Goal: Information Seeking & Learning: Learn about a topic

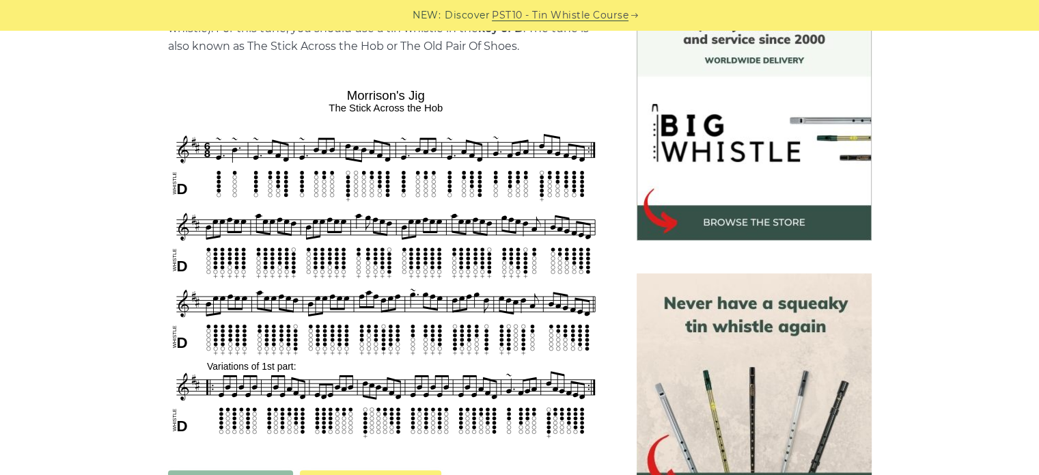
scroll to position [410, 0]
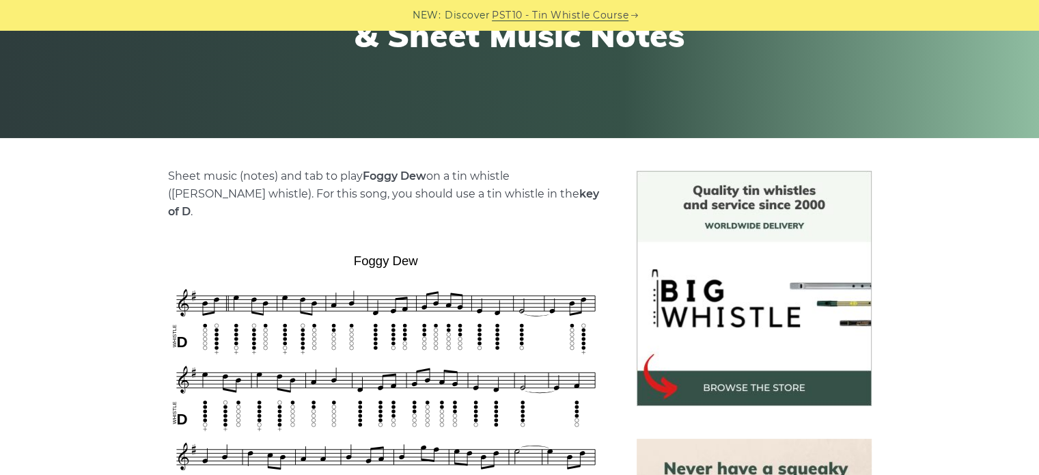
scroll to position [341, 0]
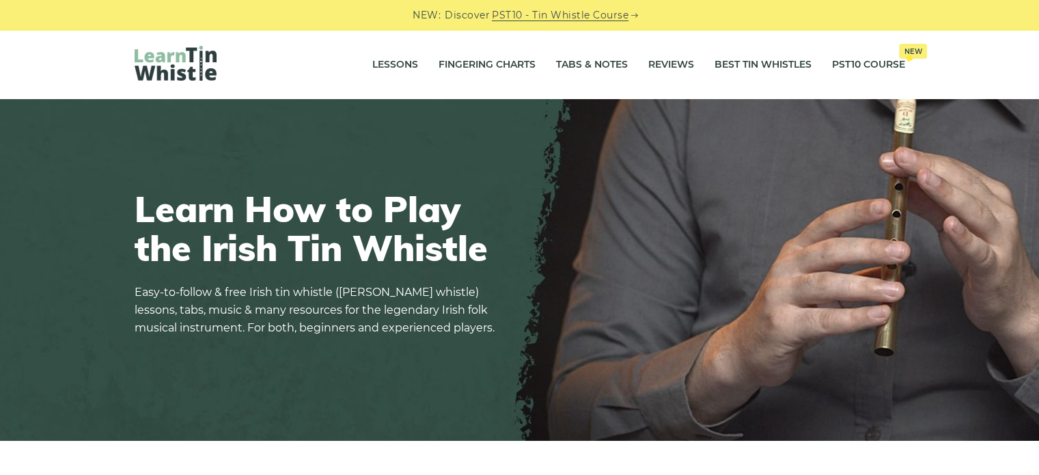
click at [210, 173] on div "Learn How to Play the Irish Tin Whistle Easy-to-follow & free Irish tin whistle…" at bounding box center [319, 269] width 369 height 227
click at [951, 44] on div "Lessons Fingering Charts Tabs & Notes Reviews Best Tin Whistles PST10 Course Ne…" at bounding box center [519, 64] width 1039 height 69
click at [158, 137] on img at bounding box center [519, 269] width 1039 height 341
click at [967, 54] on div "Lessons Fingering Charts Tabs & Notes Reviews Best Tin Whistles PST10 Course Ne…" at bounding box center [519, 64] width 1039 height 69
click at [955, 182] on img at bounding box center [519, 269] width 1039 height 341
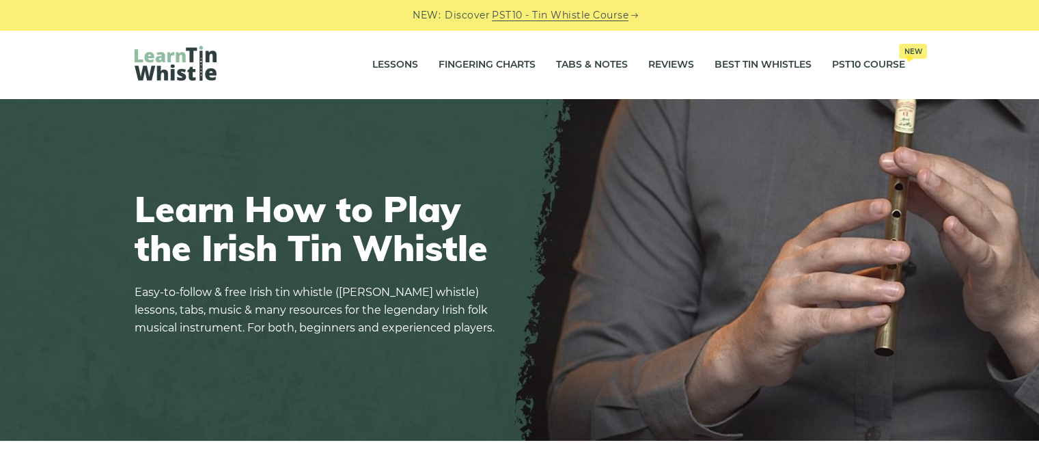
click at [950, 128] on img at bounding box center [519, 269] width 1039 height 341
click at [1003, 135] on img at bounding box center [519, 269] width 1039 height 341
click at [999, 149] on img at bounding box center [519, 269] width 1039 height 341
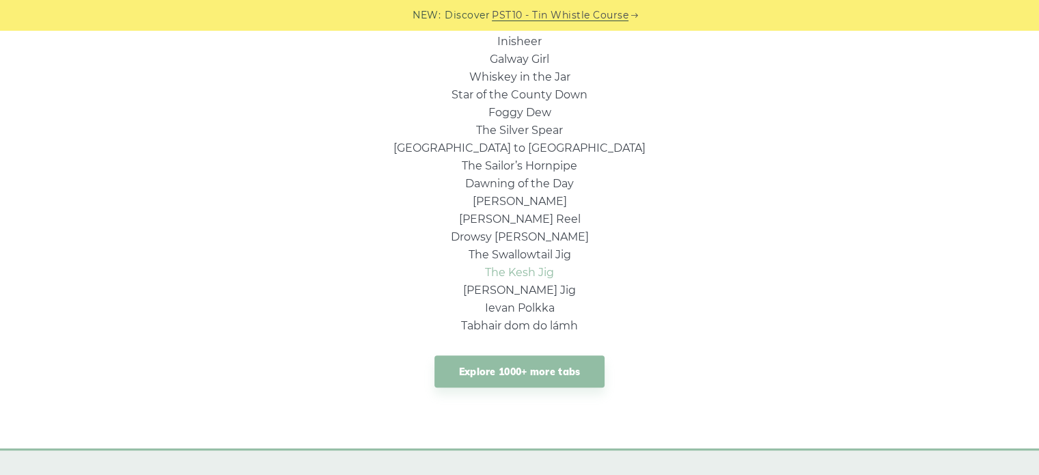
scroll to position [1024, 0]
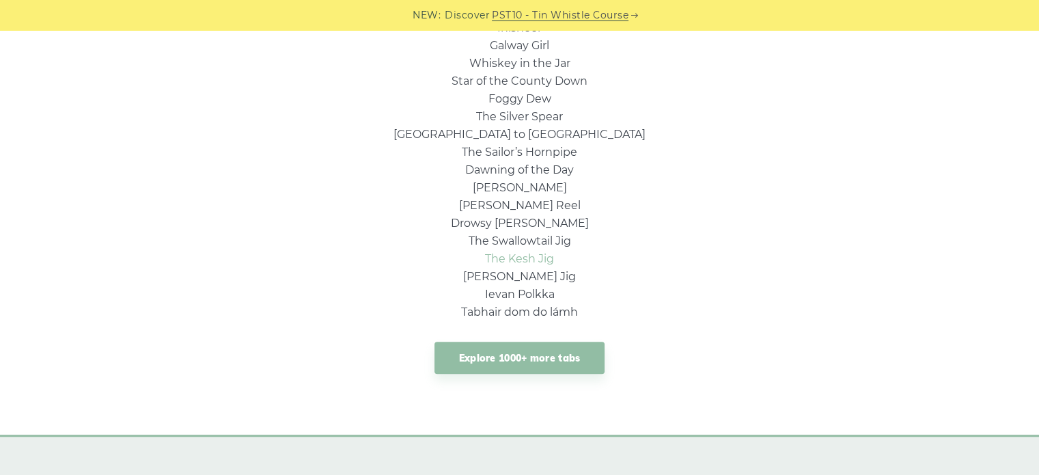
click at [525, 262] on link "The Kesh Jig" at bounding box center [519, 258] width 69 height 13
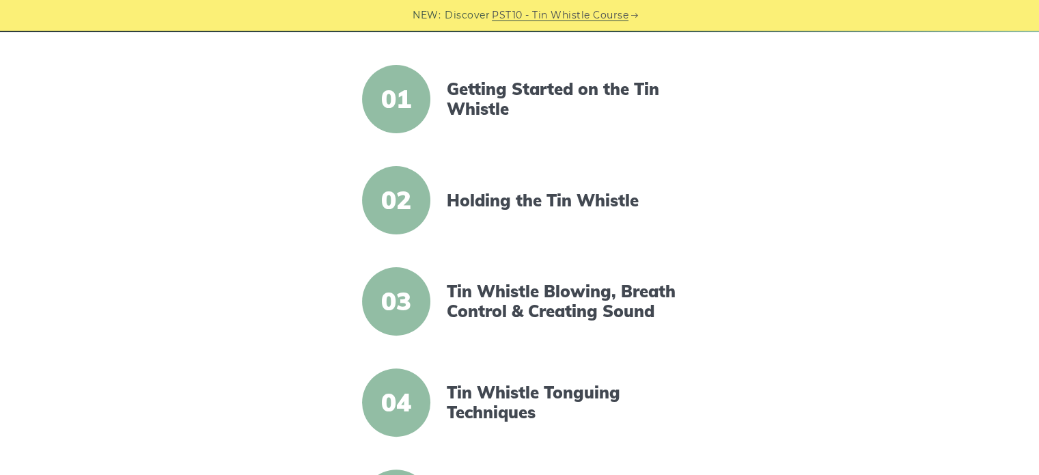
scroll to position [205, 0]
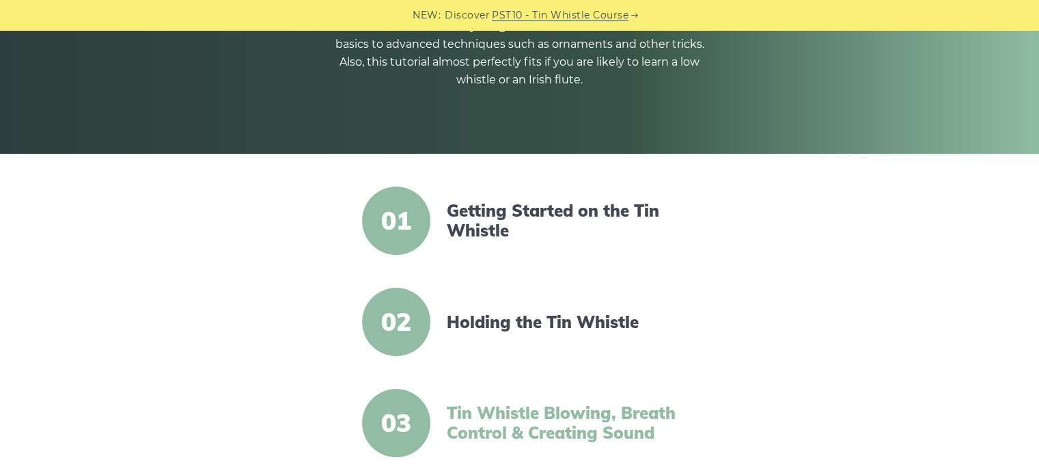
click at [494, 423] on link "Tin Whistle Blowing, Breath Control & Creating Sound" at bounding box center [564, 423] width 235 height 40
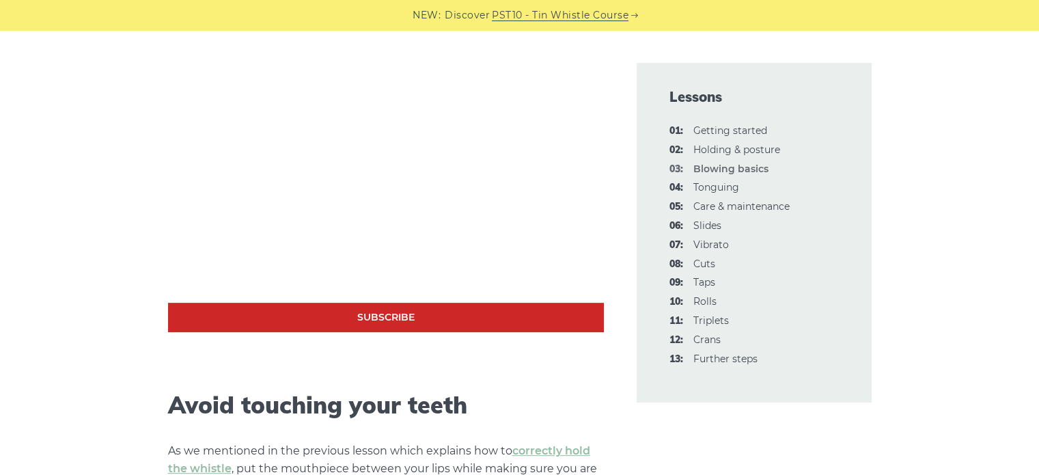
scroll to position [478, 0]
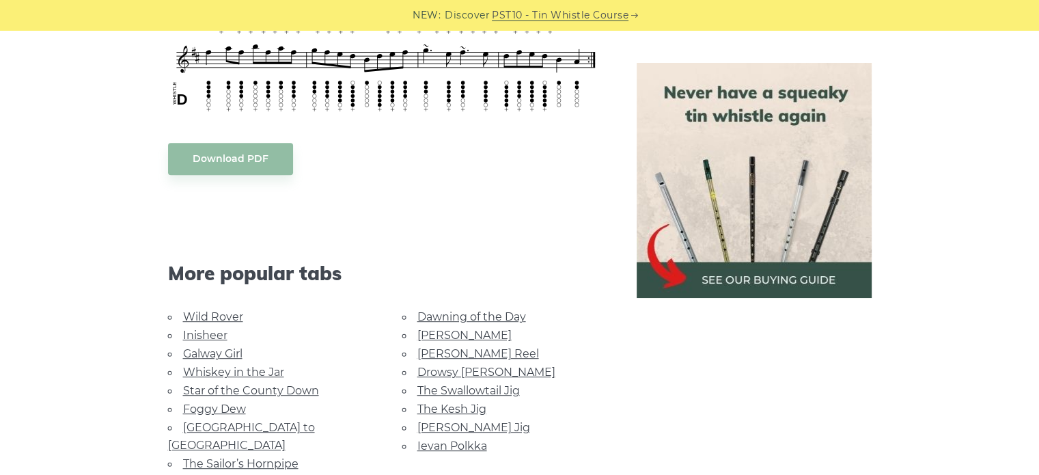
scroll to position [683, 0]
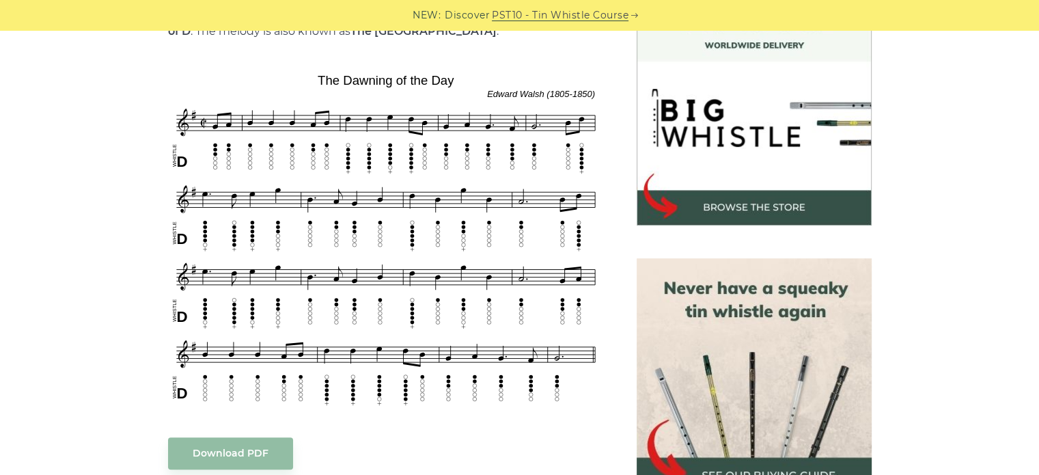
scroll to position [410, 0]
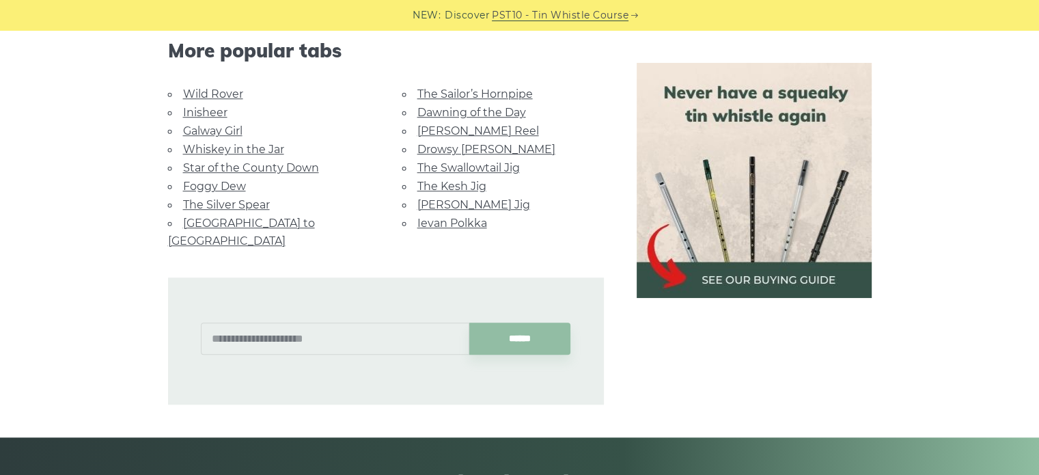
scroll to position [1434, 0]
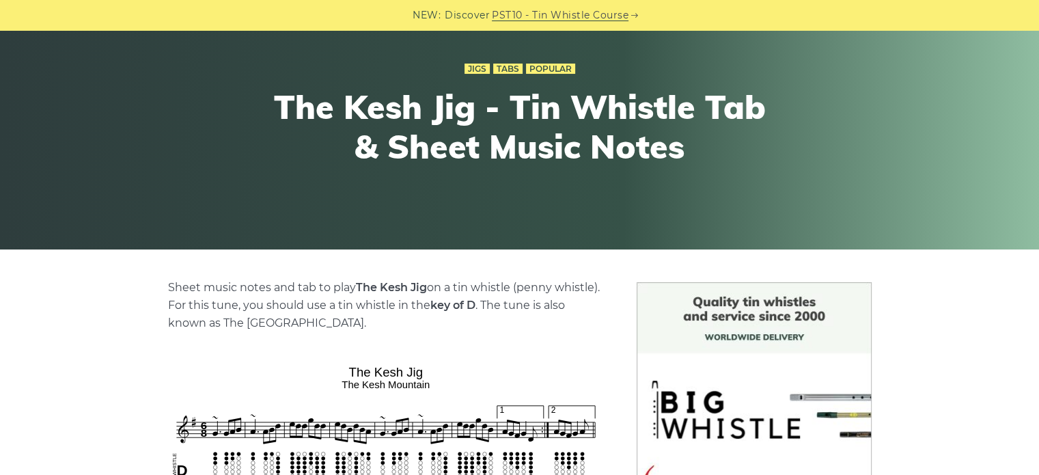
scroll to position [341, 0]
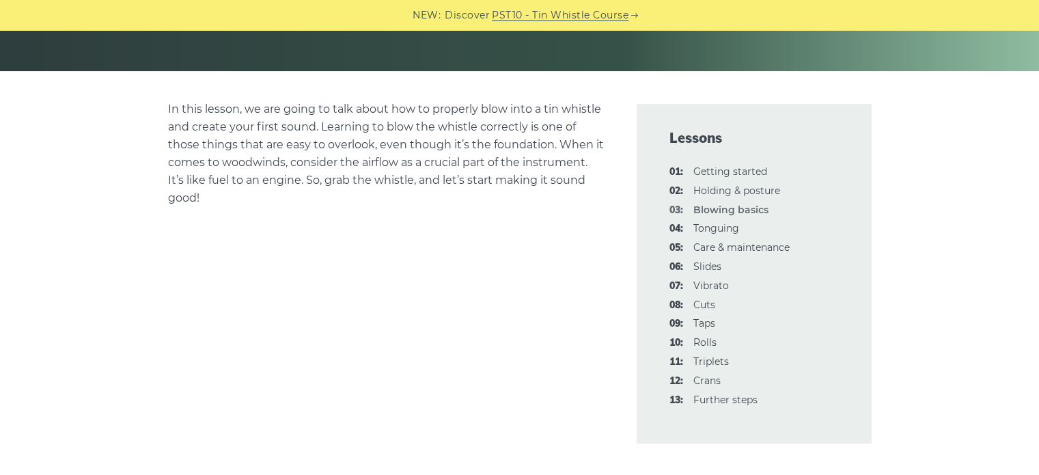
scroll to position [273, 0]
